Goal: Find specific fact: Find specific fact

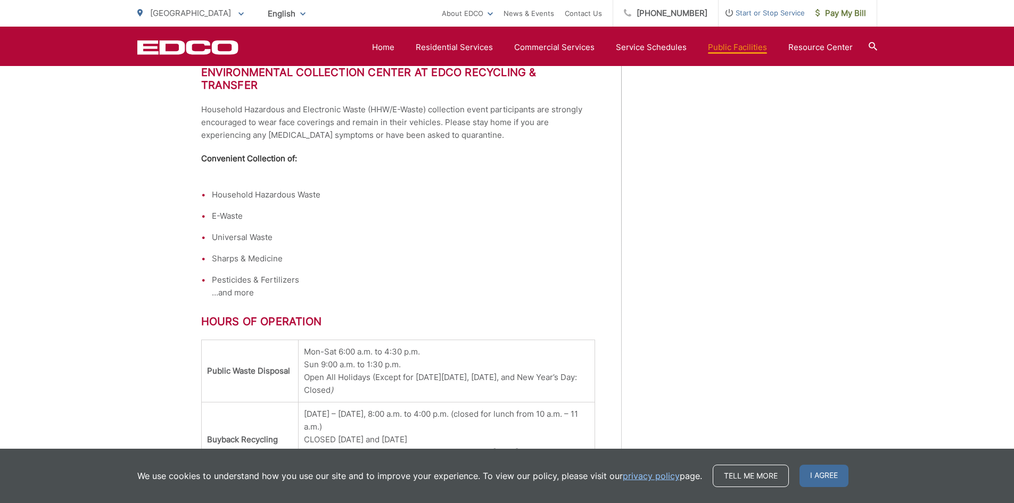
scroll to position [1011, 0]
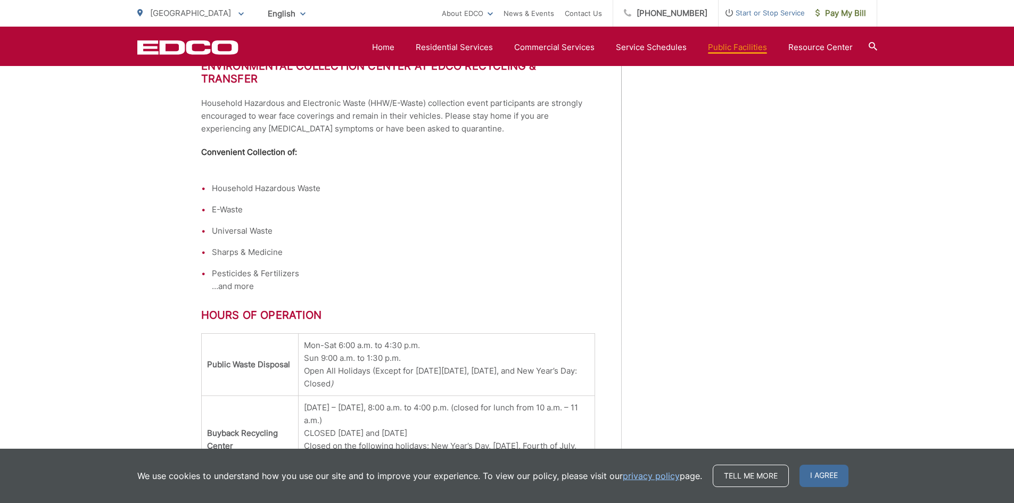
click at [241, 276] on li "Pesticides & Fertilizers …and more" at bounding box center [403, 280] width 383 height 26
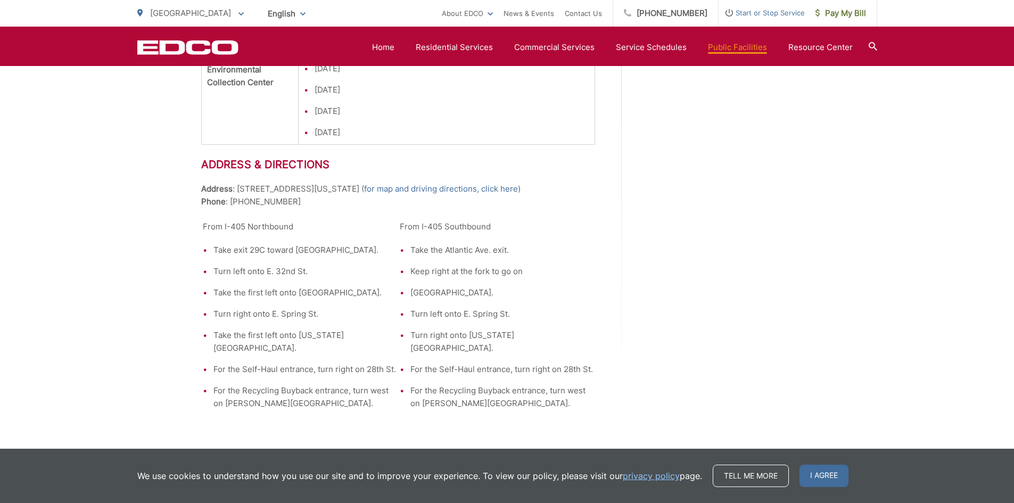
scroll to position [1490, 0]
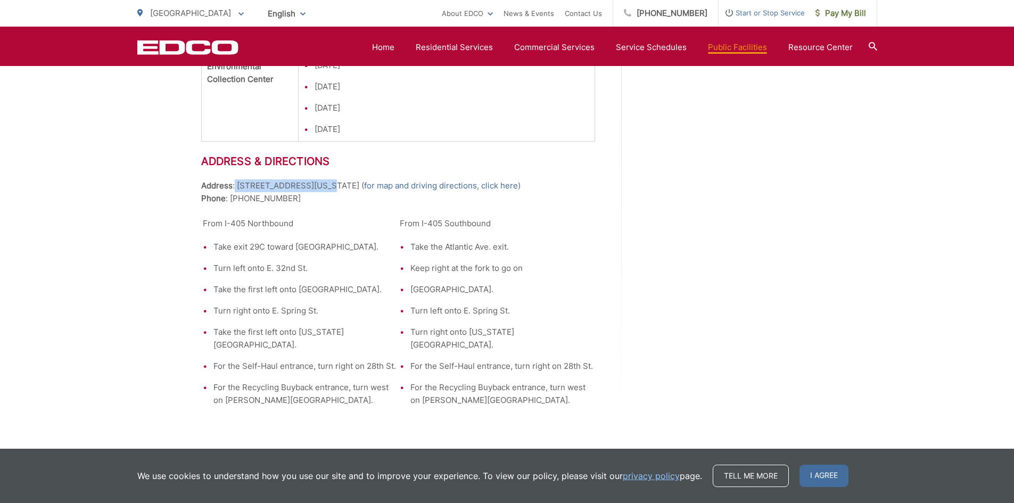
drag, startPoint x: 234, startPoint y: 175, endPoint x: 314, endPoint y: 172, distance: 79.4
click at [314, 179] on p "Address : [STREET_ADDRESS][US_STATE] ( for map and driving directions, click he…" at bounding box center [398, 192] width 394 height 26
copy p "[STREET_ADDRESS][US_STATE]"
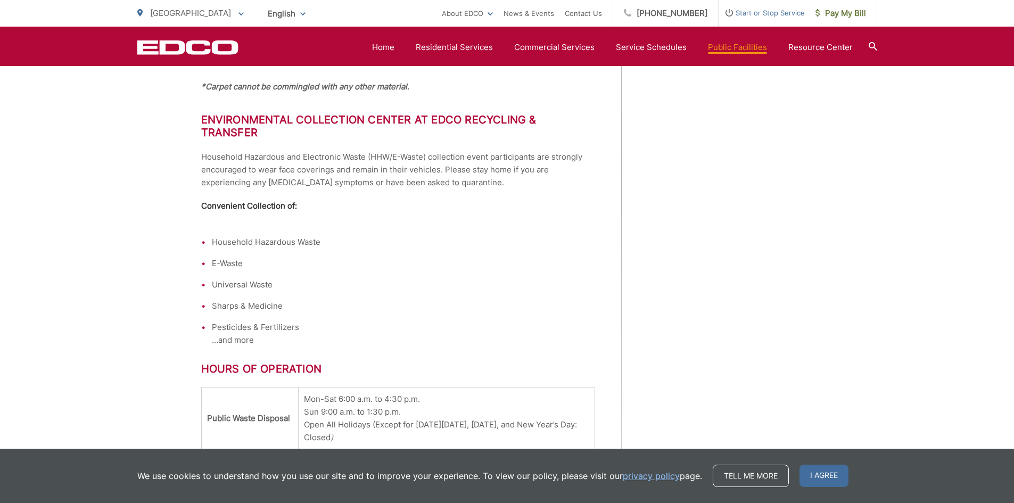
scroll to position [958, 0]
click at [245, 326] on li "Pesticides & Fertilizers …and more" at bounding box center [403, 333] width 383 height 26
click at [243, 325] on li "Pesticides & Fertilizers …and more" at bounding box center [403, 333] width 383 height 26
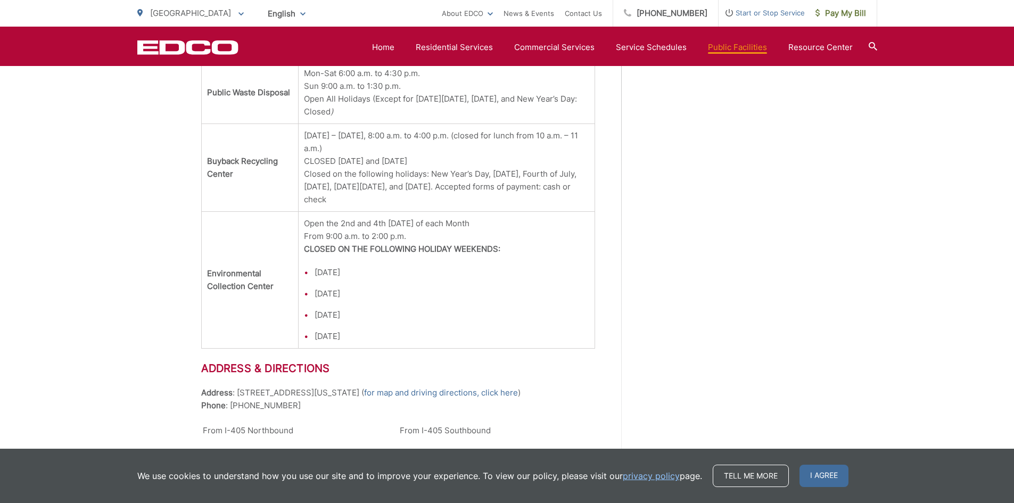
scroll to position [1384, 0]
